Goal: Information Seeking & Learning: Learn about a topic

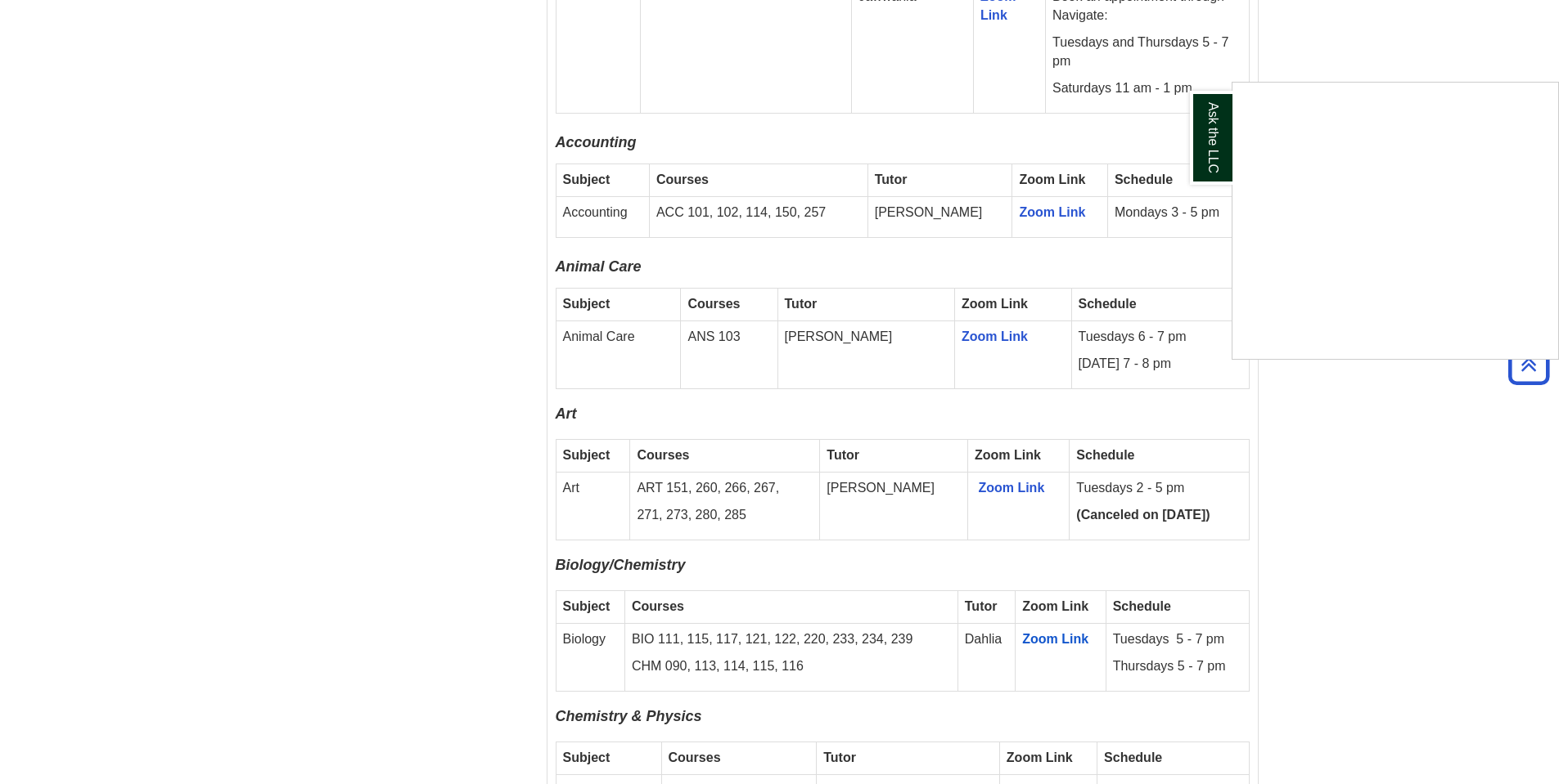
scroll to position [1635, 0]
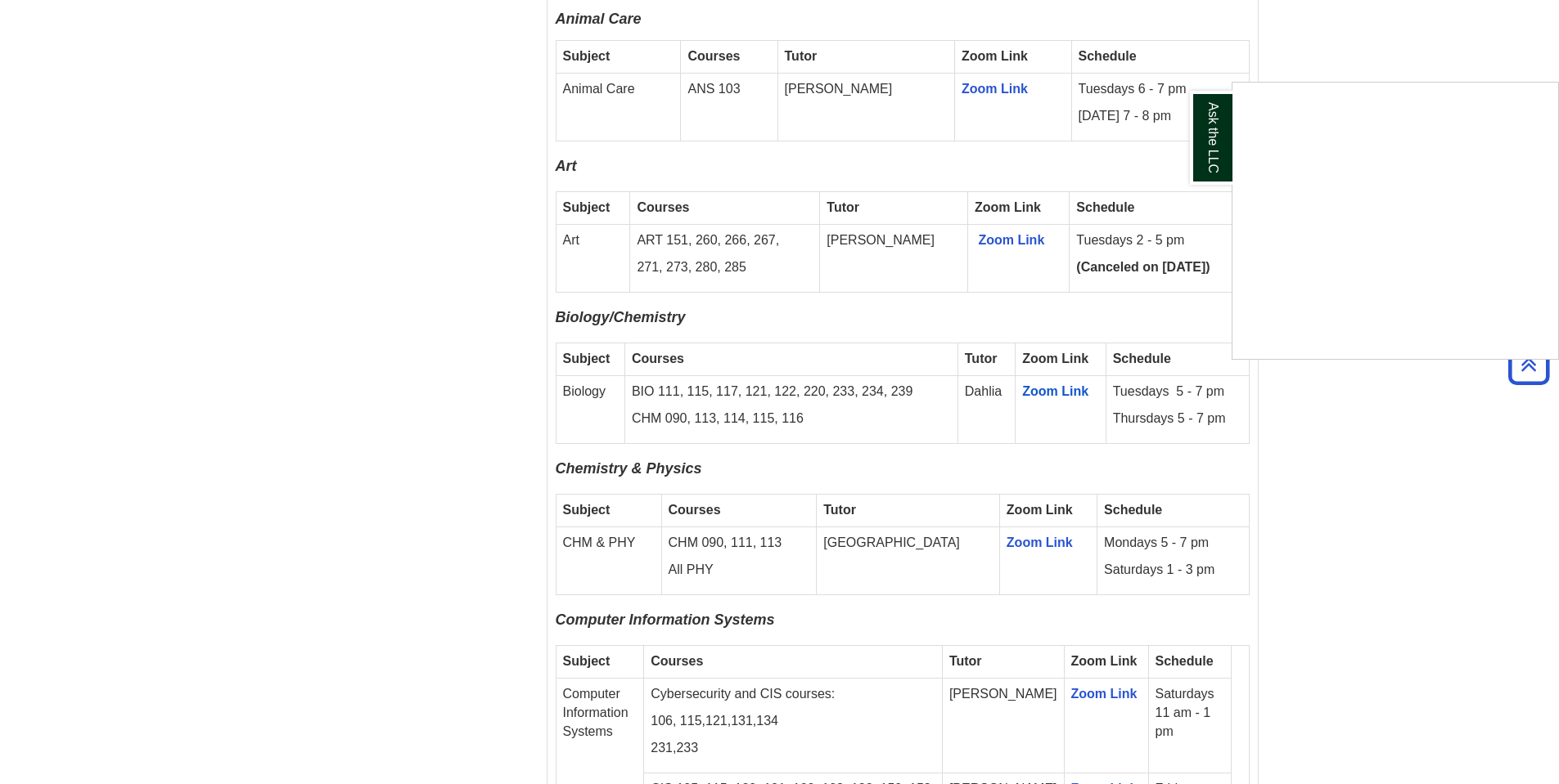
click at [1357, 399] on div "Ask the LLC" at bounding box center [779, 392] width 1559 height 784
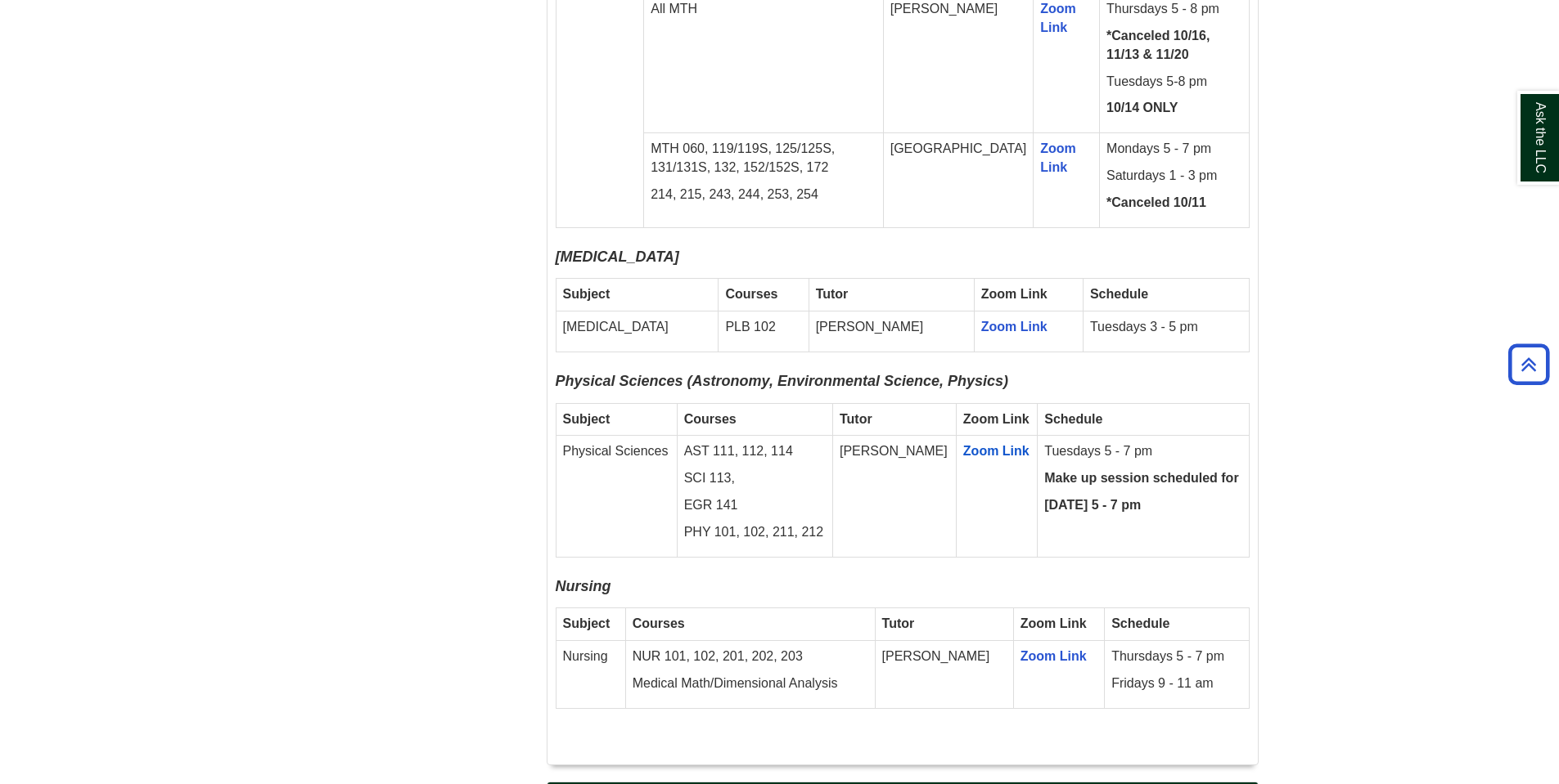
scroll to position [2862, 0]
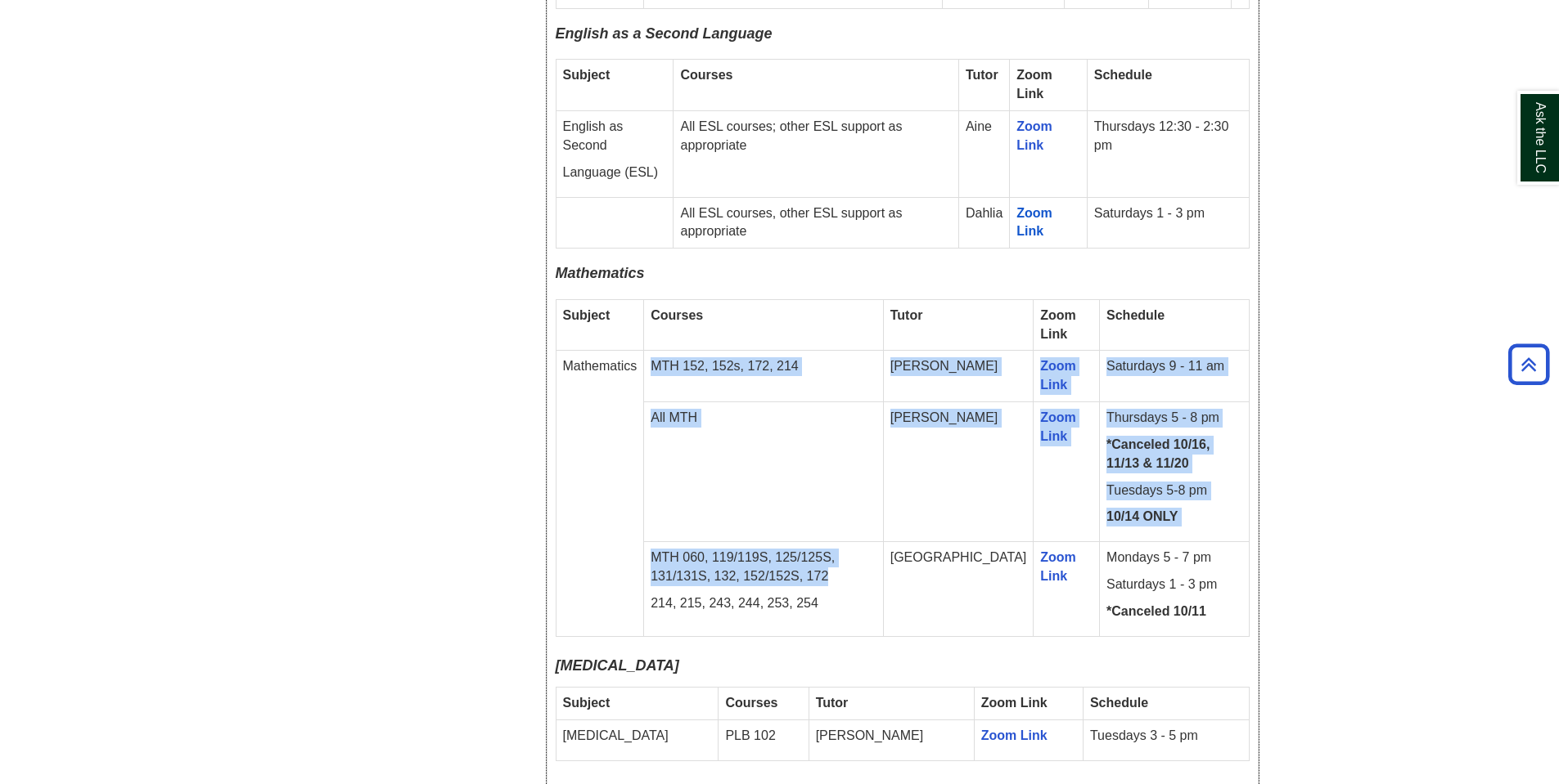
drag, startPoint x: 762, startPoint y: 506, endPoint x: 635, endPoint y: 489, distance: 128.1
click at [635, 489] on tbody "Subject Courses Tutor Zoom Link Schedule Mathematics MTH 152, 152s, 172, 214 Jo…" at bounding box center [901, 468] width 693 height 337
click at [790, 549] on p "MTH 060, 119/119S, 125/125S, 131/131S, 132, 152/152S, 172" at bounding box center [763, 567] width 226 height 38
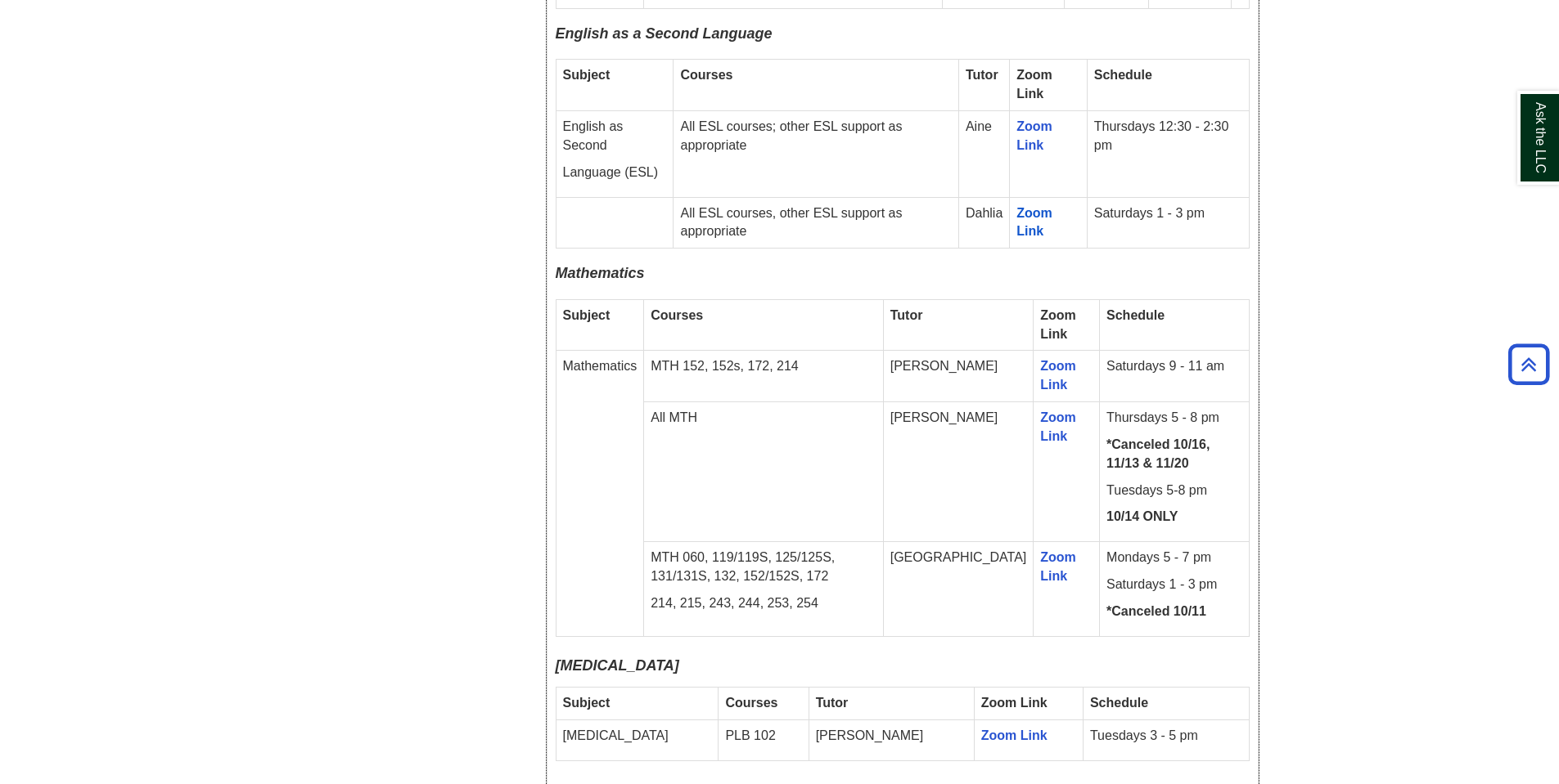
click at [681, 402] on td "All MTH" at bounding box center [763, 472] width 240 height 140
click at [878, 402] on td "All MTH" at bounding box center [763, 472] width 240 height 140
drag, startPoint x: 1159, startPoint y: 450, endPoint x: 1080, endPoint y: 423, distance: 83.5
click at [1100, 423] on td "Thursdays 5 - 8 pm *Canceled 10/16, 11/13 & 11/20 Tuesdays 5-8 pm 10/14 ONLY" at bounding box center [1174, 472] width 149 height 140
click at [1165, 508] on p "10/14 ONLY" at bounding box center [1173, 517] width 135 height 19
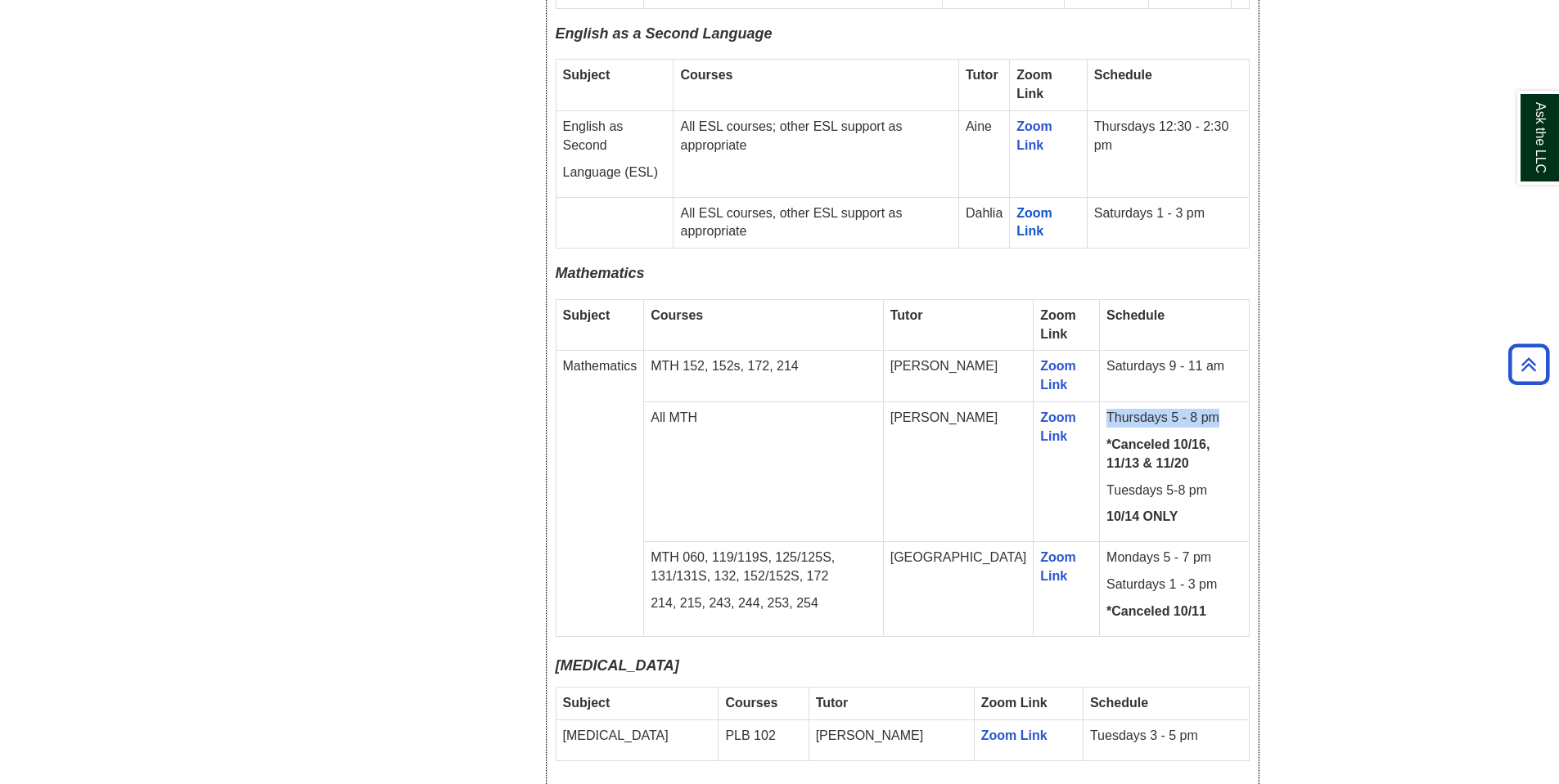
drag, startPoint x: 1200, startPoint y: 348, endPoint x: 1084, endPoint y: 346, distance: 116.0
click at [1106, 409] on p "Thursdays 5 - 8 pm" at bounding box center [1173, 419] width 135 height 19
click at [884, 421] on td "All MTH" at bounding box center [763, 472] width 240 height 140
drag, startPoint x: 1047, startPoint y: 361, endPoint x: 1027, endPoint y: 360, distance: 20.0
drag, startPoint x: 1027, startPoint y: 360, endPoint x: 967, endPoint y: 418, distance: 83.5
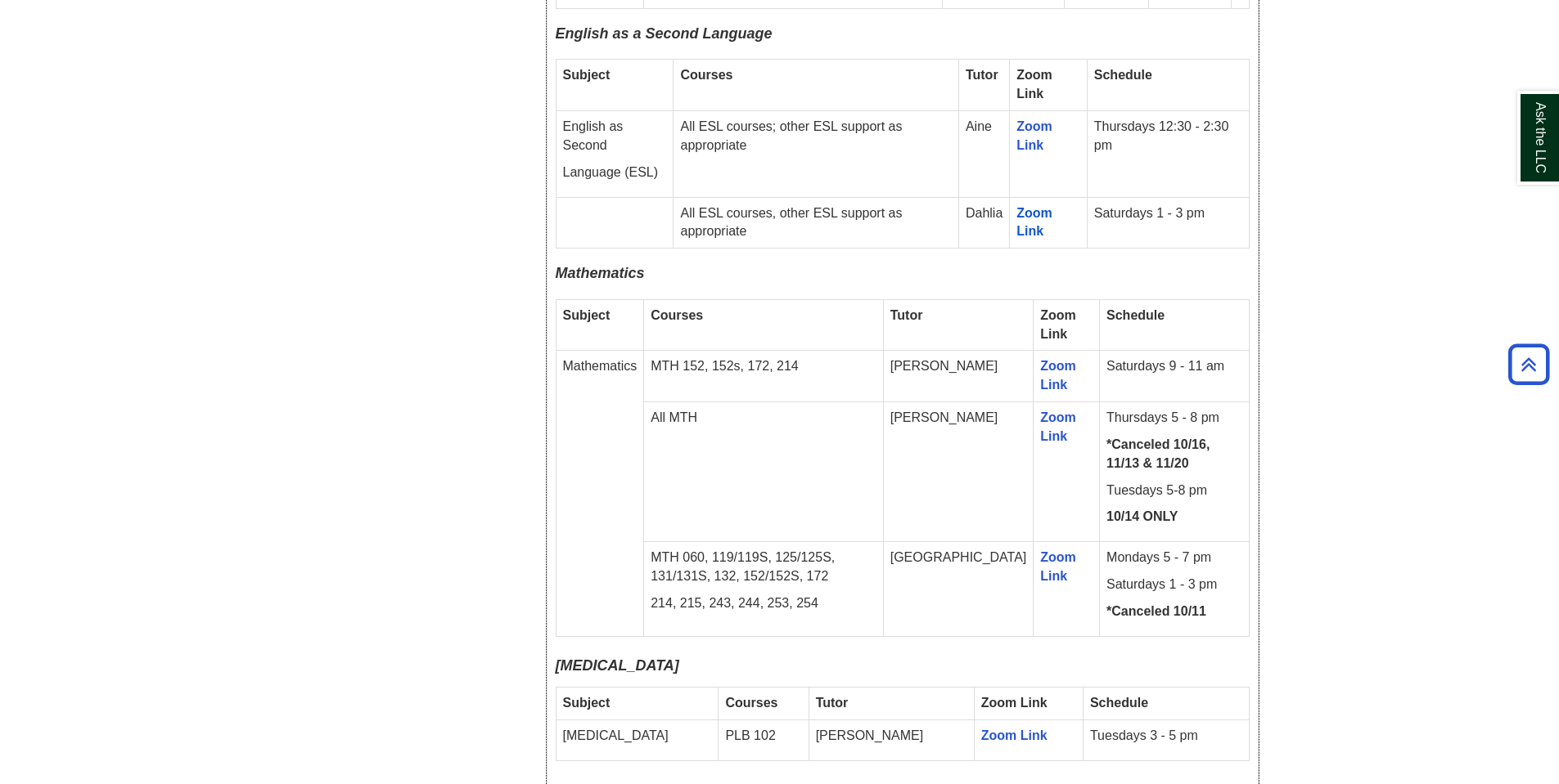
click at [967, 418] on td "[PERSON_NAME]" at bounding box center [958, 472] width 150 height 140
